Goal: Find specific page/section: Find specific page/section

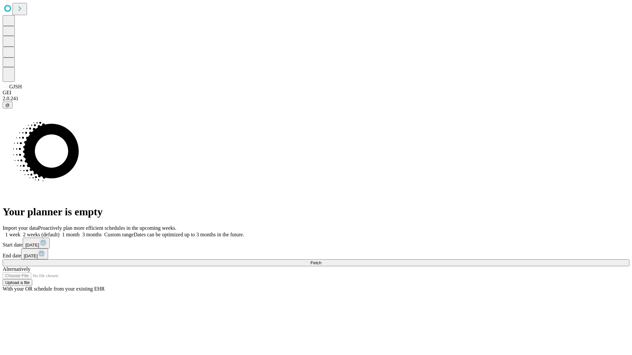
click at [321, 261] on span "Fetch" at bounding box center [315, 263] width 11 height 5
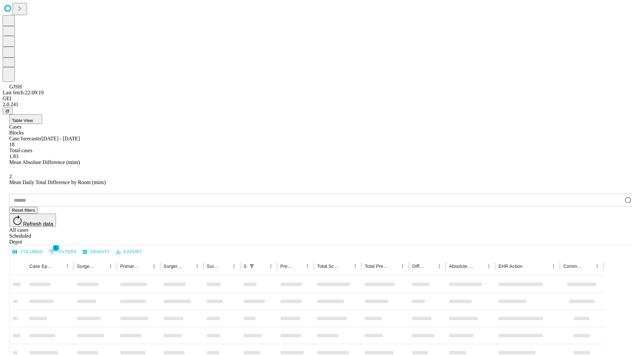
click at [33, 118] on span "Table View" at bounding box center [22, 120] width 21 height 5
